Goal: Use online tool/utility: Use online tool/utility

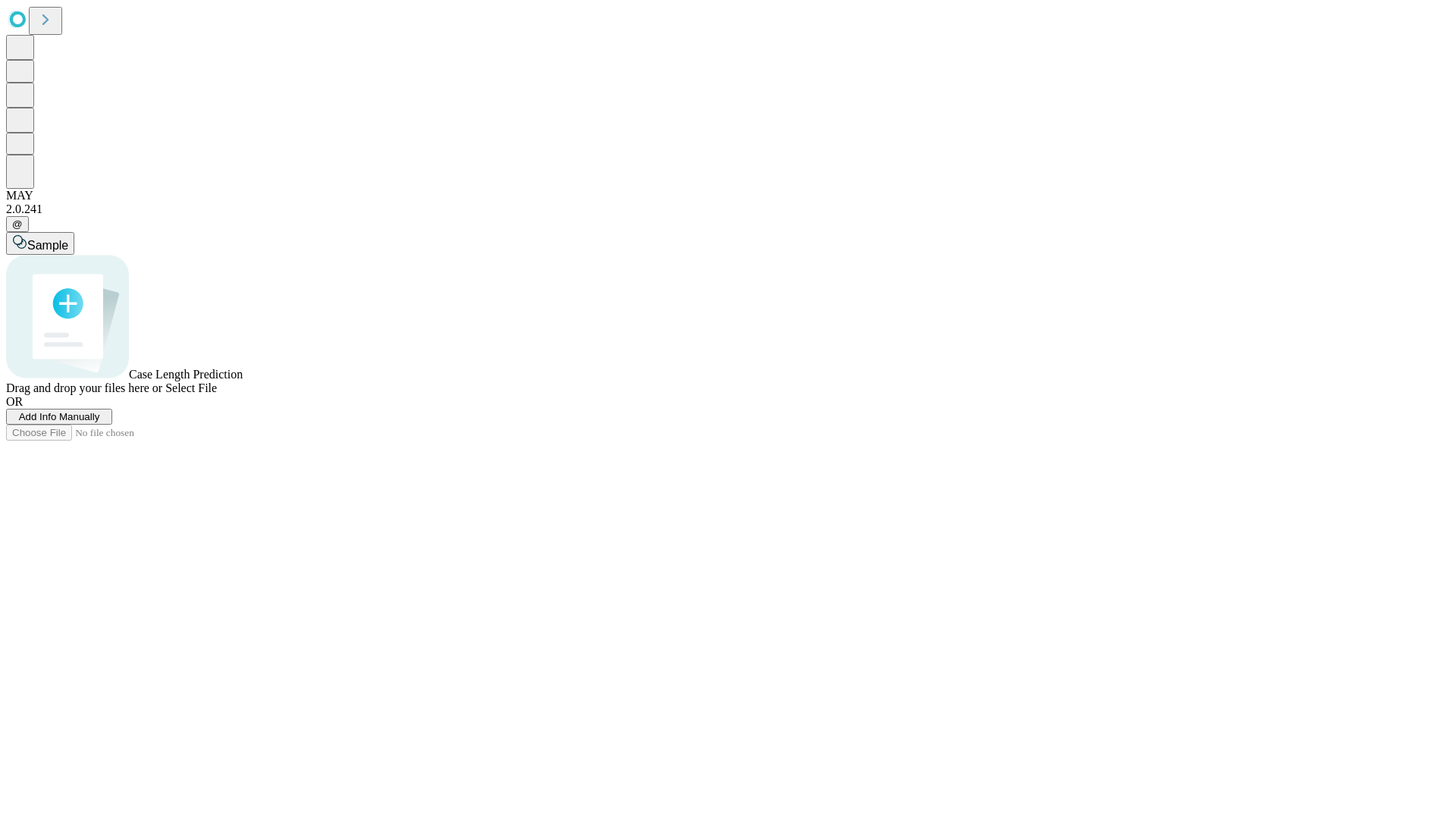
click at [100, 423] on span "Add Info Manually" at bounding box center [59, 417] width 81 height 12
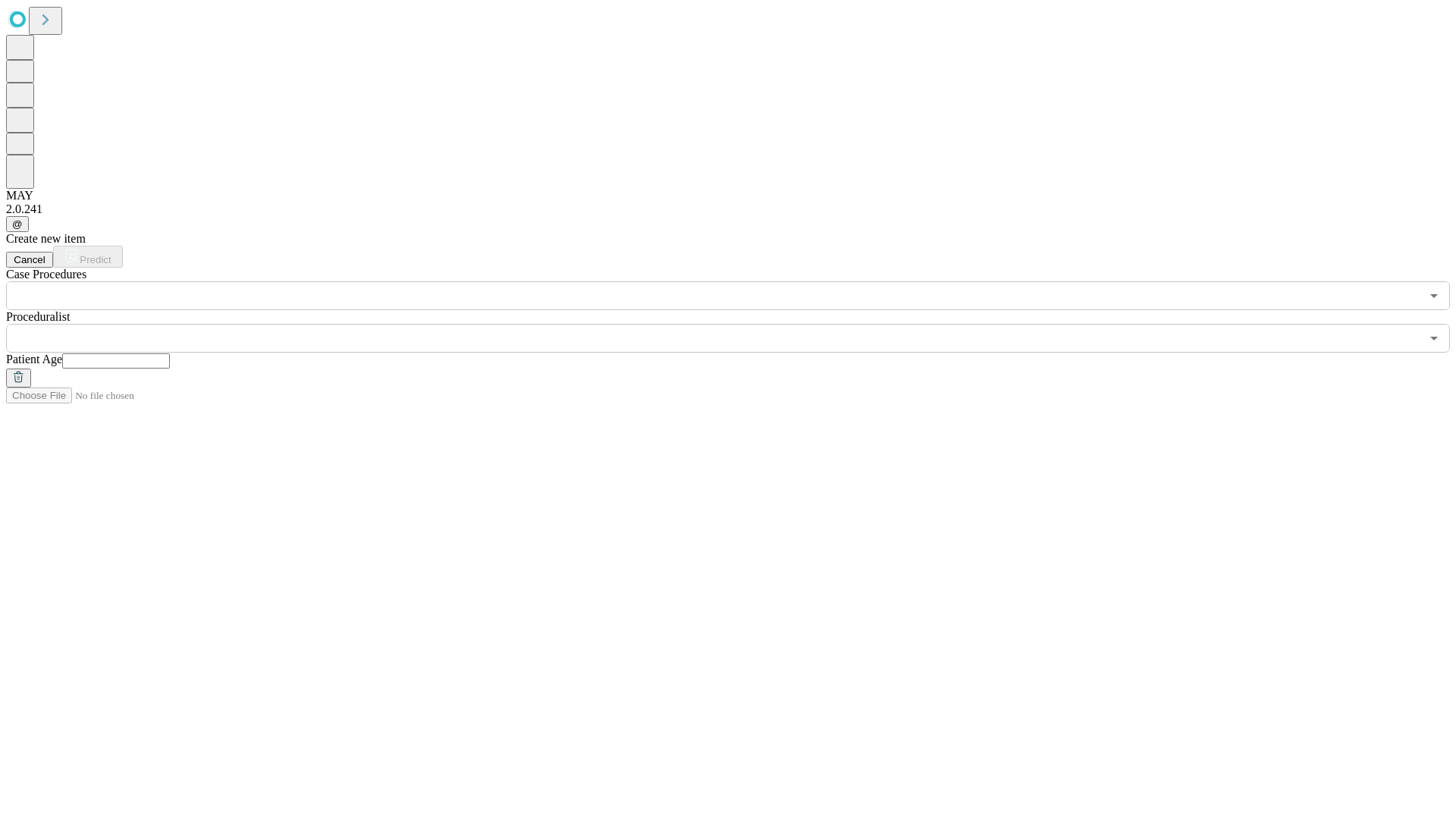
click at [170, 353] on input "text" at bounding box center [116, 361] width 107 height 15
type input "**"
click at [739, 324] on input "text" at bounding box center [712, 338] width 1414 height 29
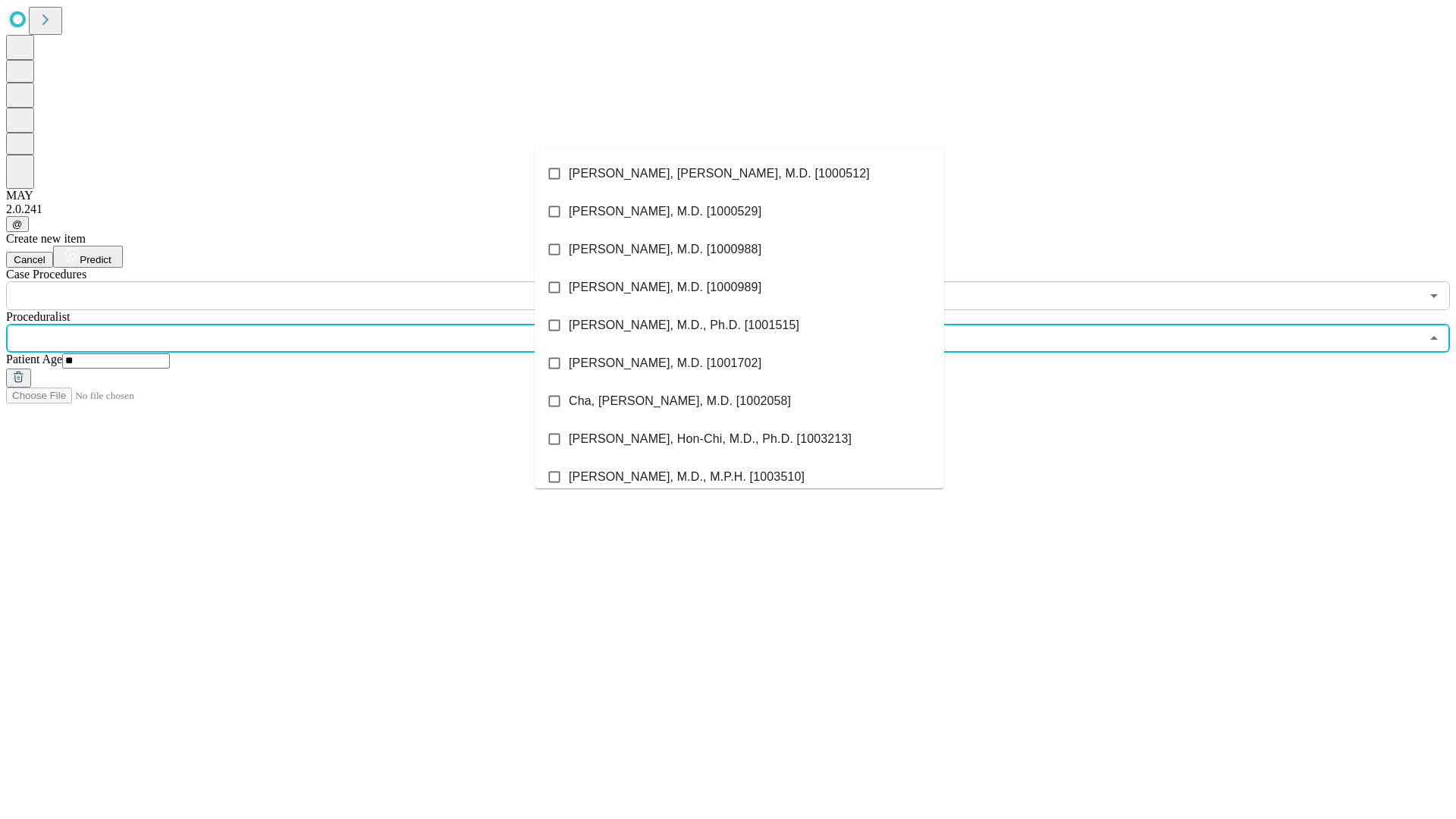
click at [740, 173] on li "[PERSON_NAME], [PERSON_NAME], M.D. [1000512]" at bounding box center [740, 173] width 409 height 38
click at [319, 282] on input "text" at bounding box center [712, 296] width 1414 height 29
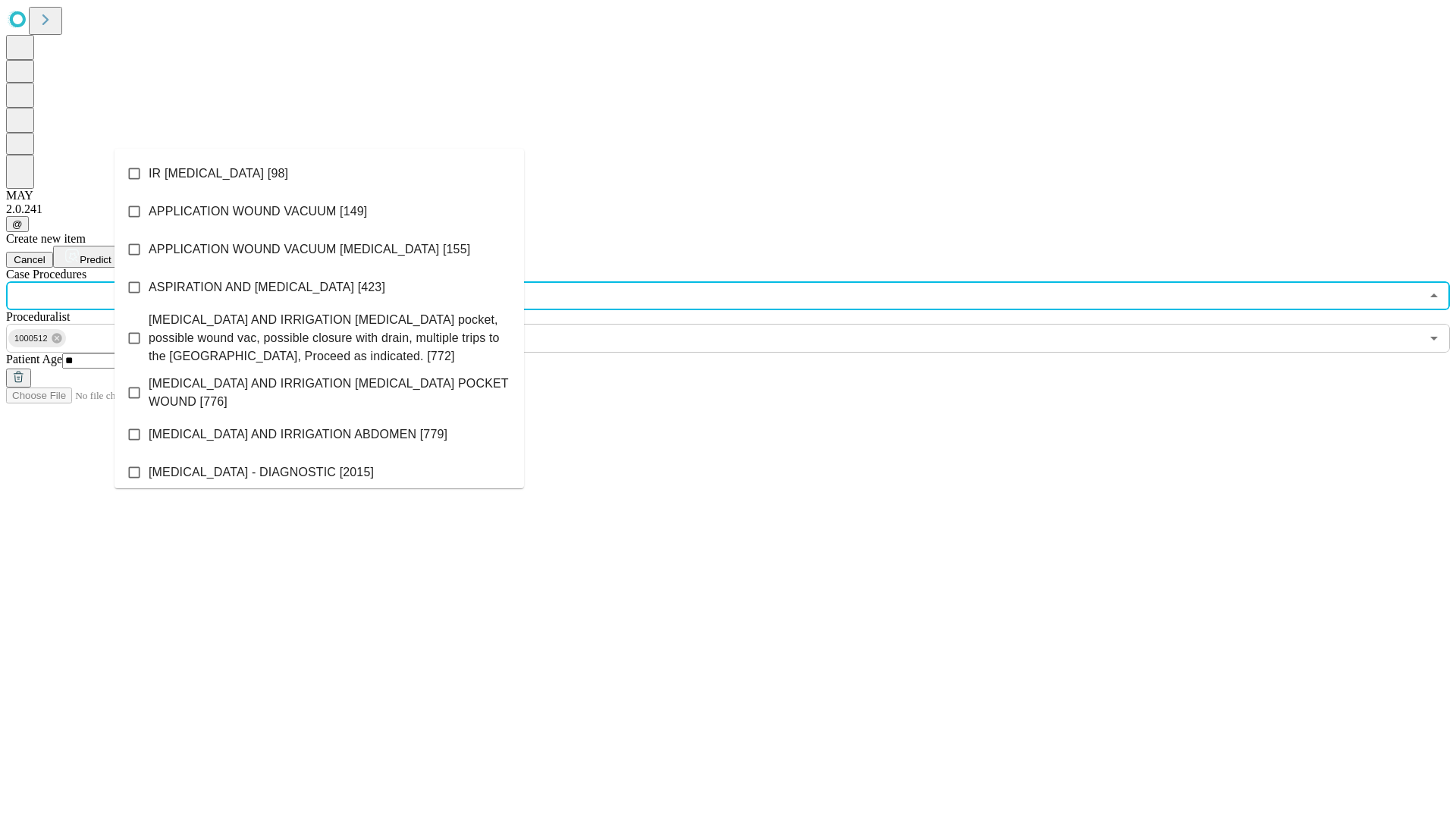
click at [319, 173] on li "IR [MEDICAL_DATA] [98]" at bounding box center [319, 173] width 409 height 38
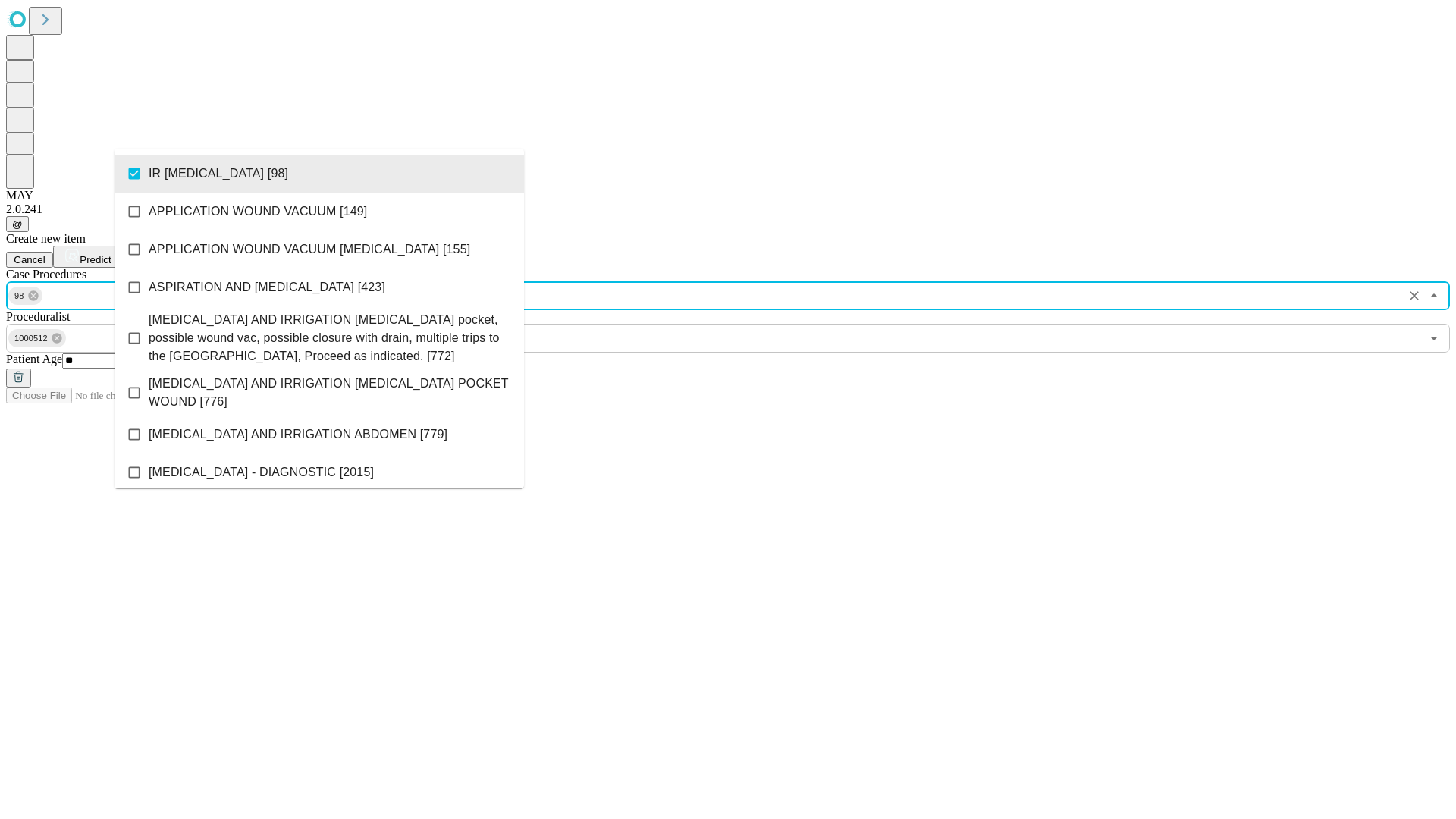
click at [111, 254] on span "Predict" at bounding box center [95, 260] width 31 height 12
